Goal: Task Accomplishment & Management: Manage account settings

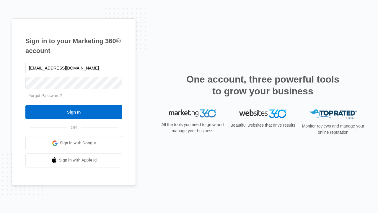
type input "[EMAIL_ADDRESS][DOMAIN_NAME]"
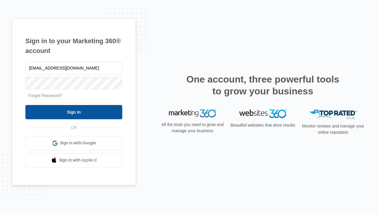
click at [74, 112] on input "Sign In" at bounding box center [73, 112] width 97 height 14
